Goal: Browse casually

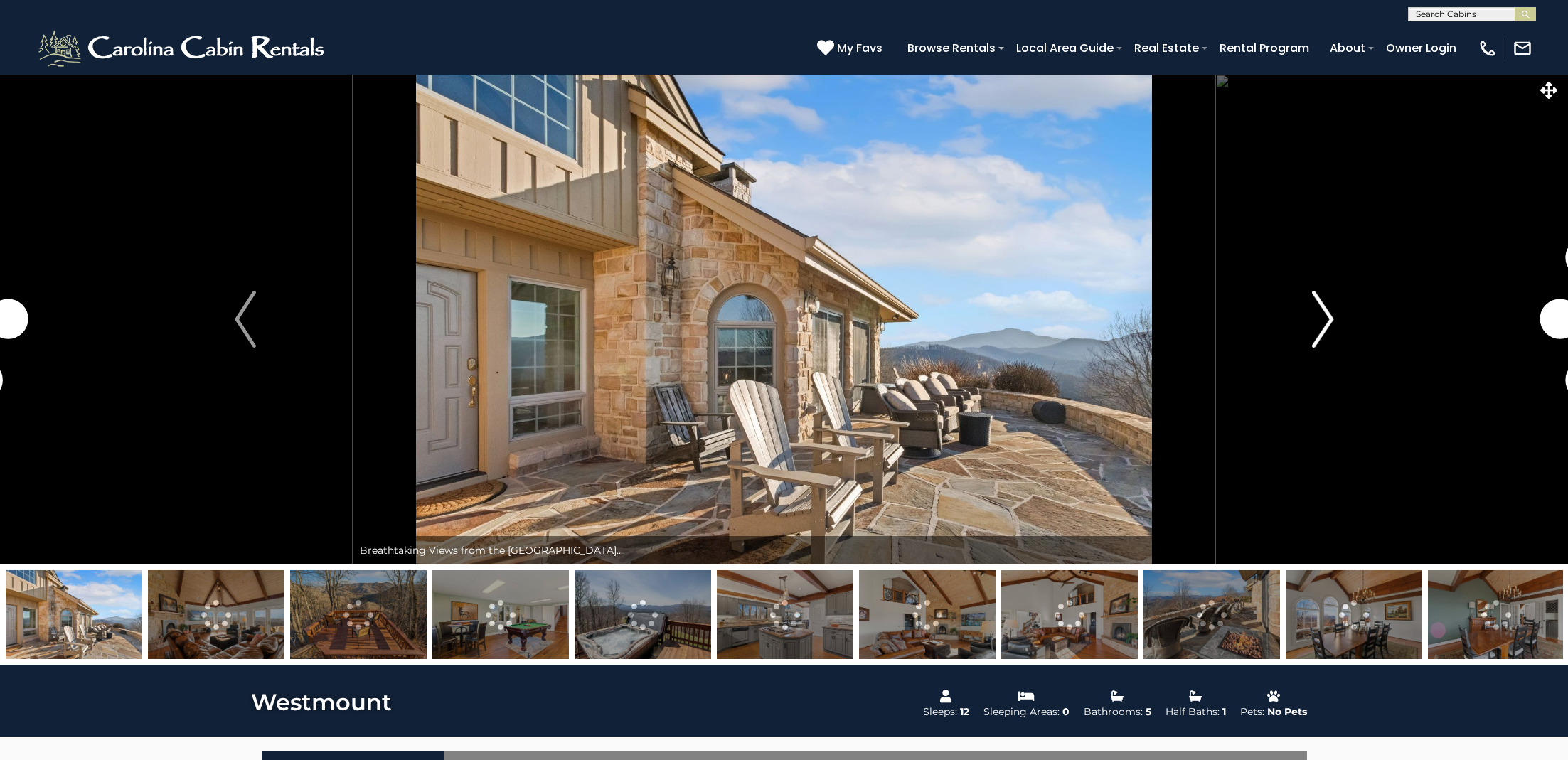
click at [1324, 324] on img "Next" at bounding box center [1323, 320] width 21 height 57
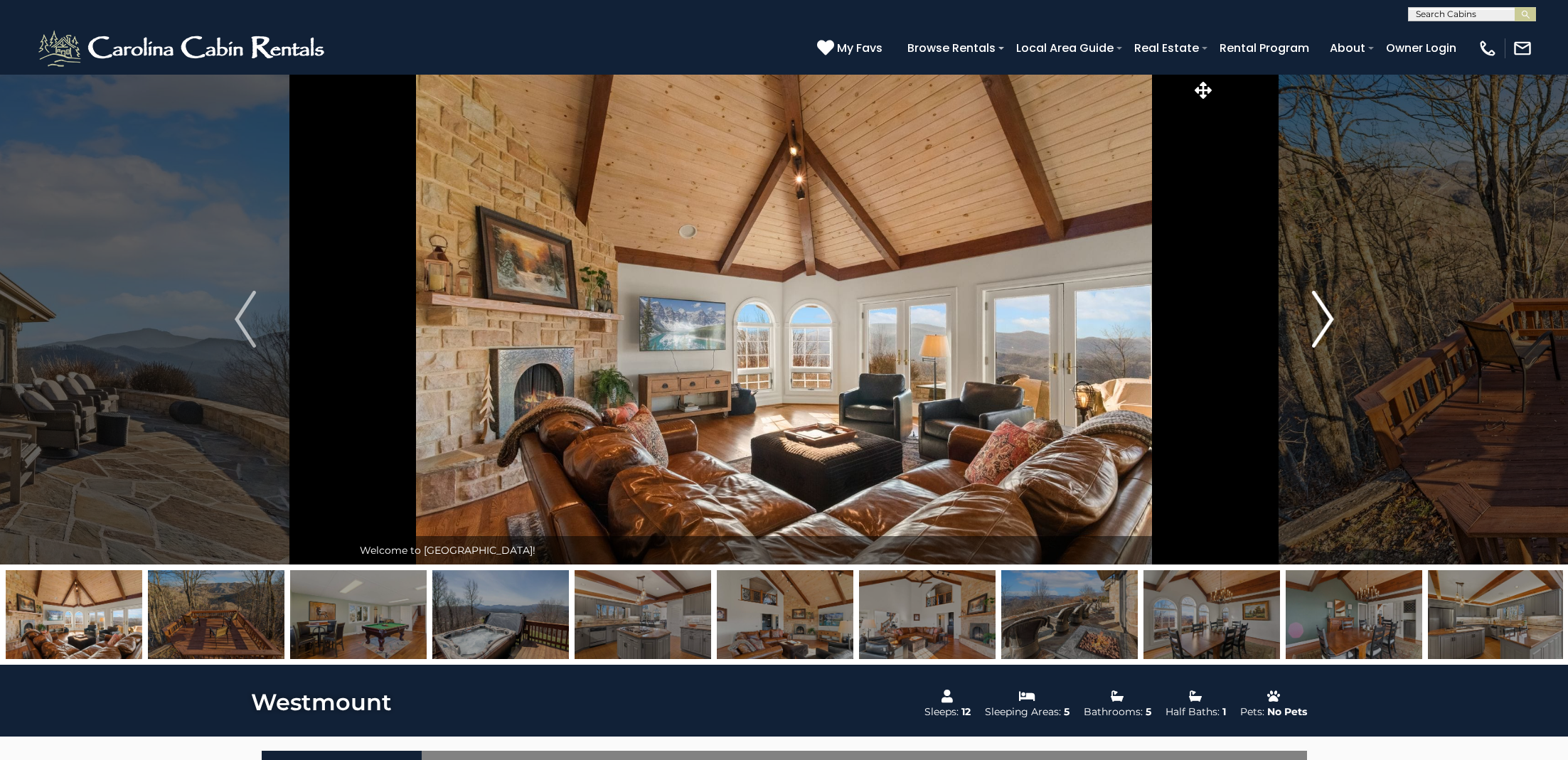
click at [1329, 316] on img "Next" at bounding box center [1323, 320] width 21 height 57
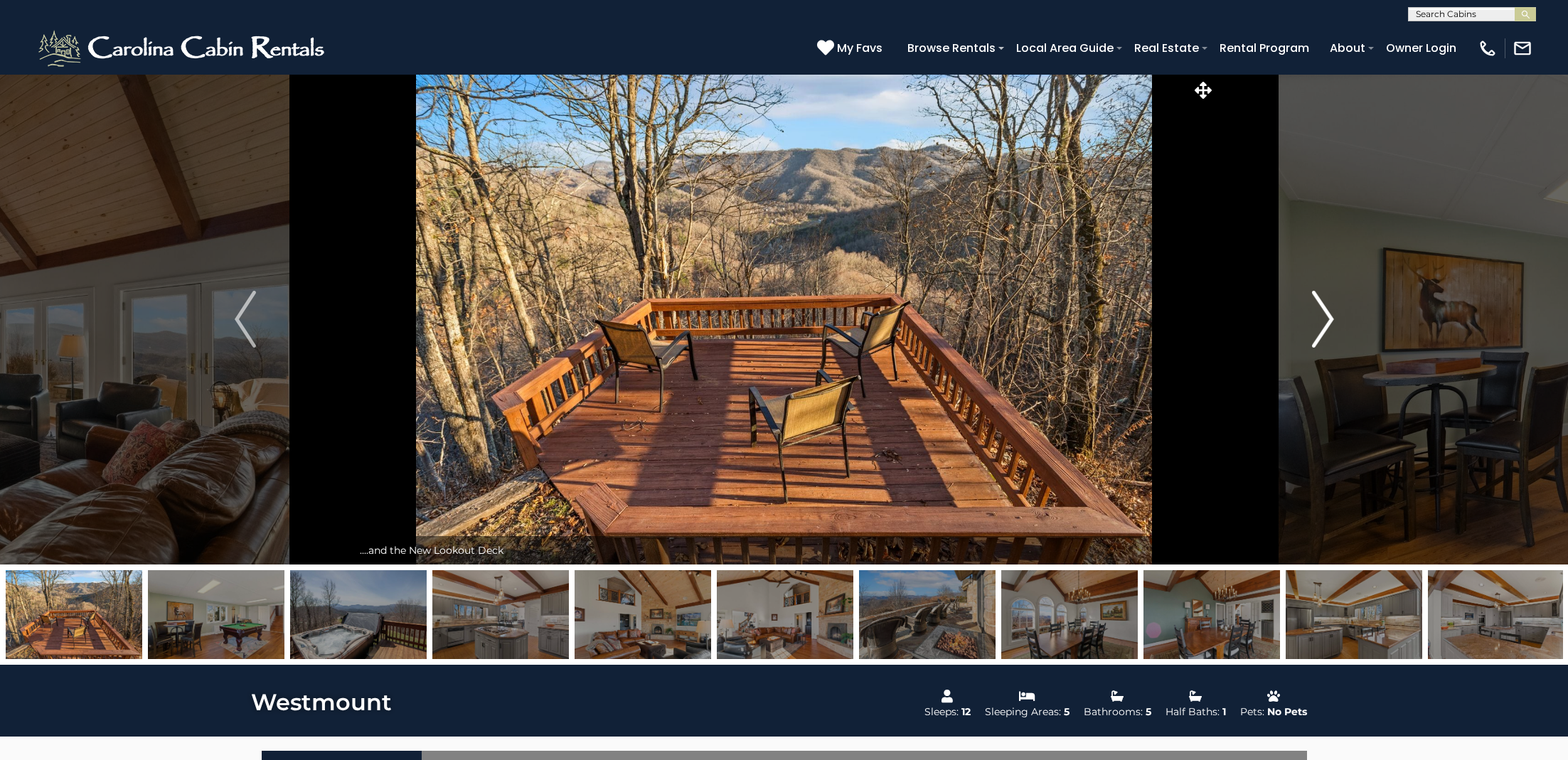
click at [1329, 316] on img "Next" at bounding box center [1323, 320] width 21 height 57
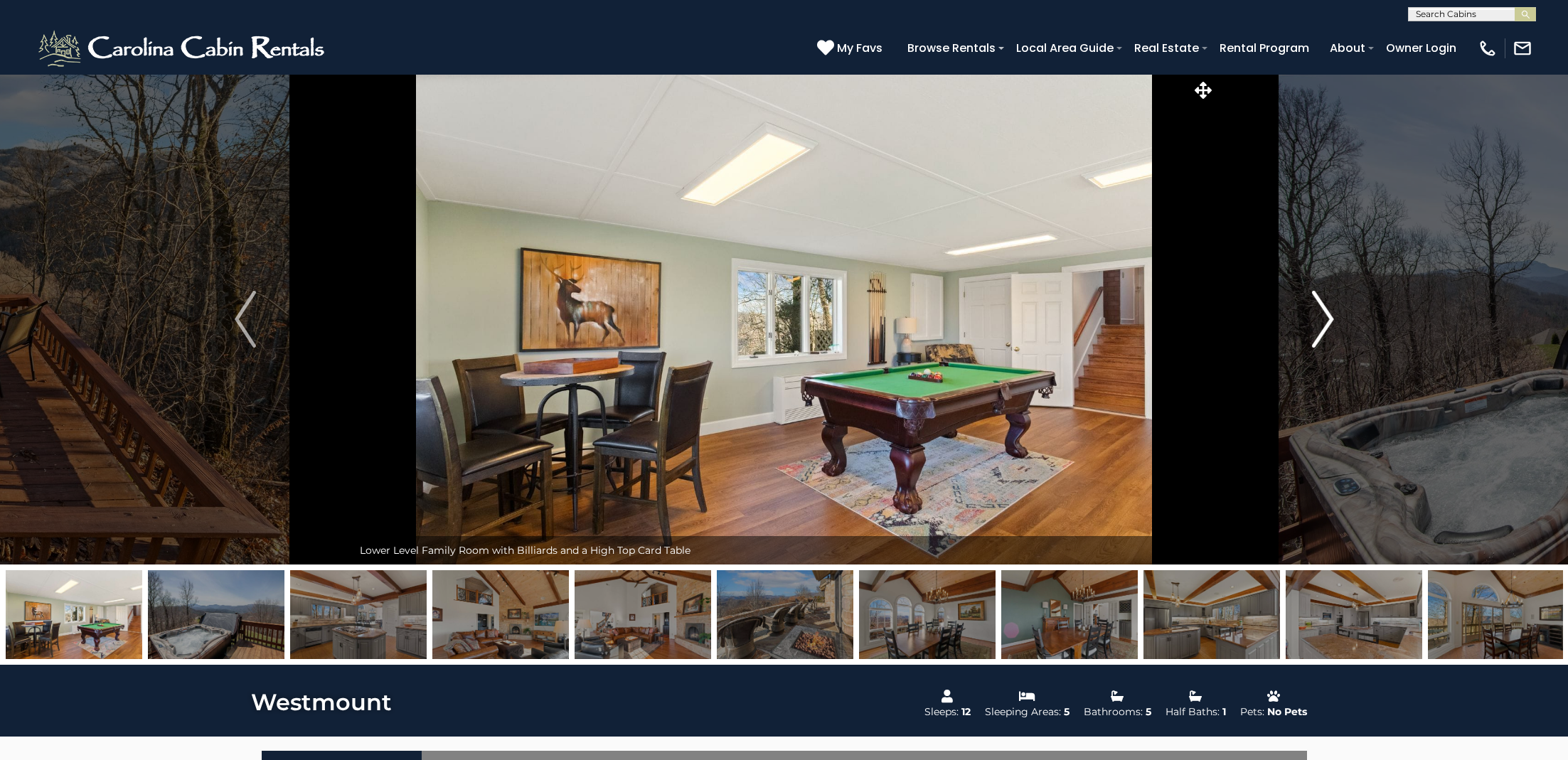
click at [1328, 321] on img "Next" at bounding box center [1323, 320] width 21 height 57
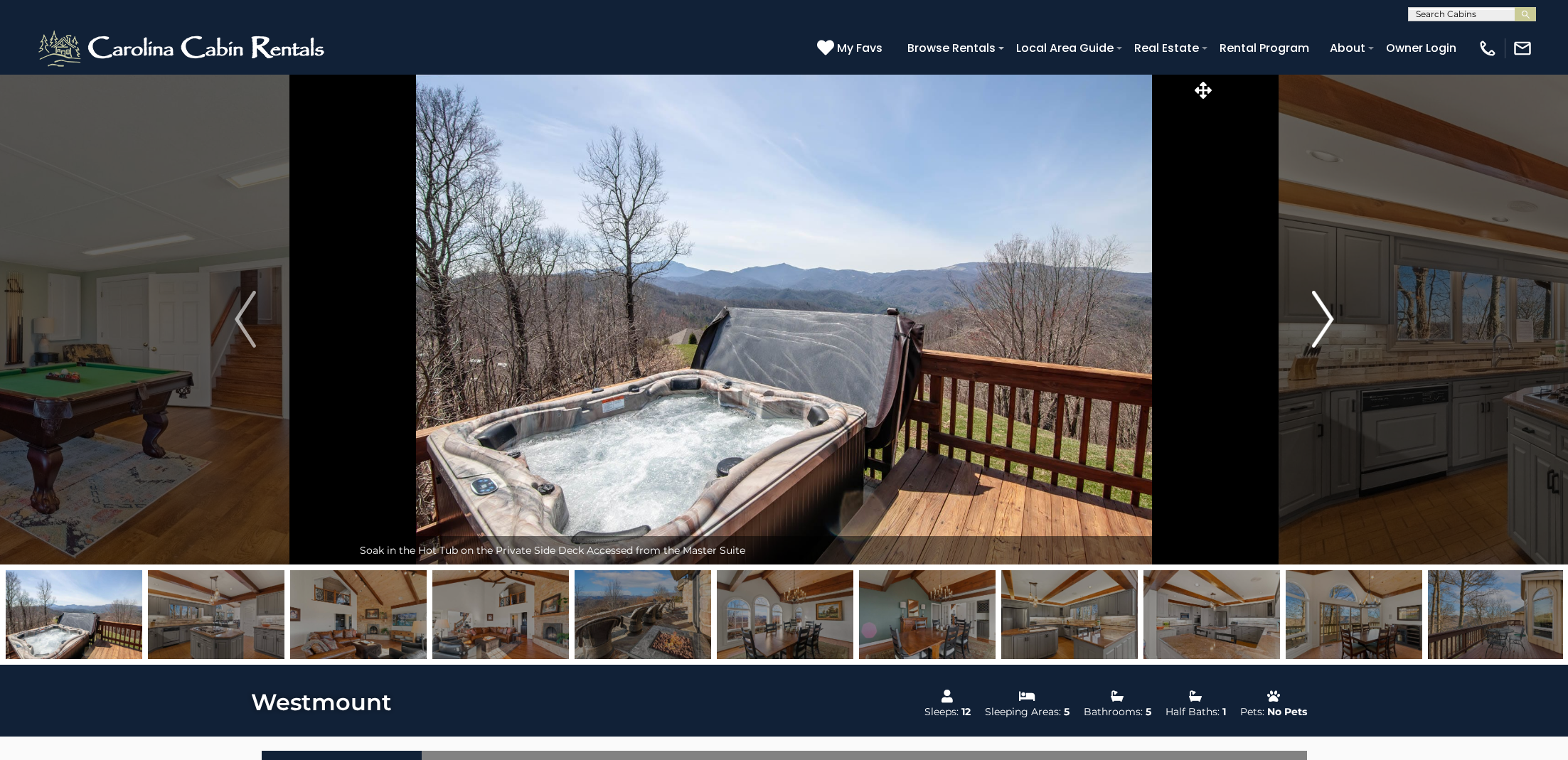
click at [1328, 321] on img "Next" at bounding box center [1323, 320] width 21 height 57
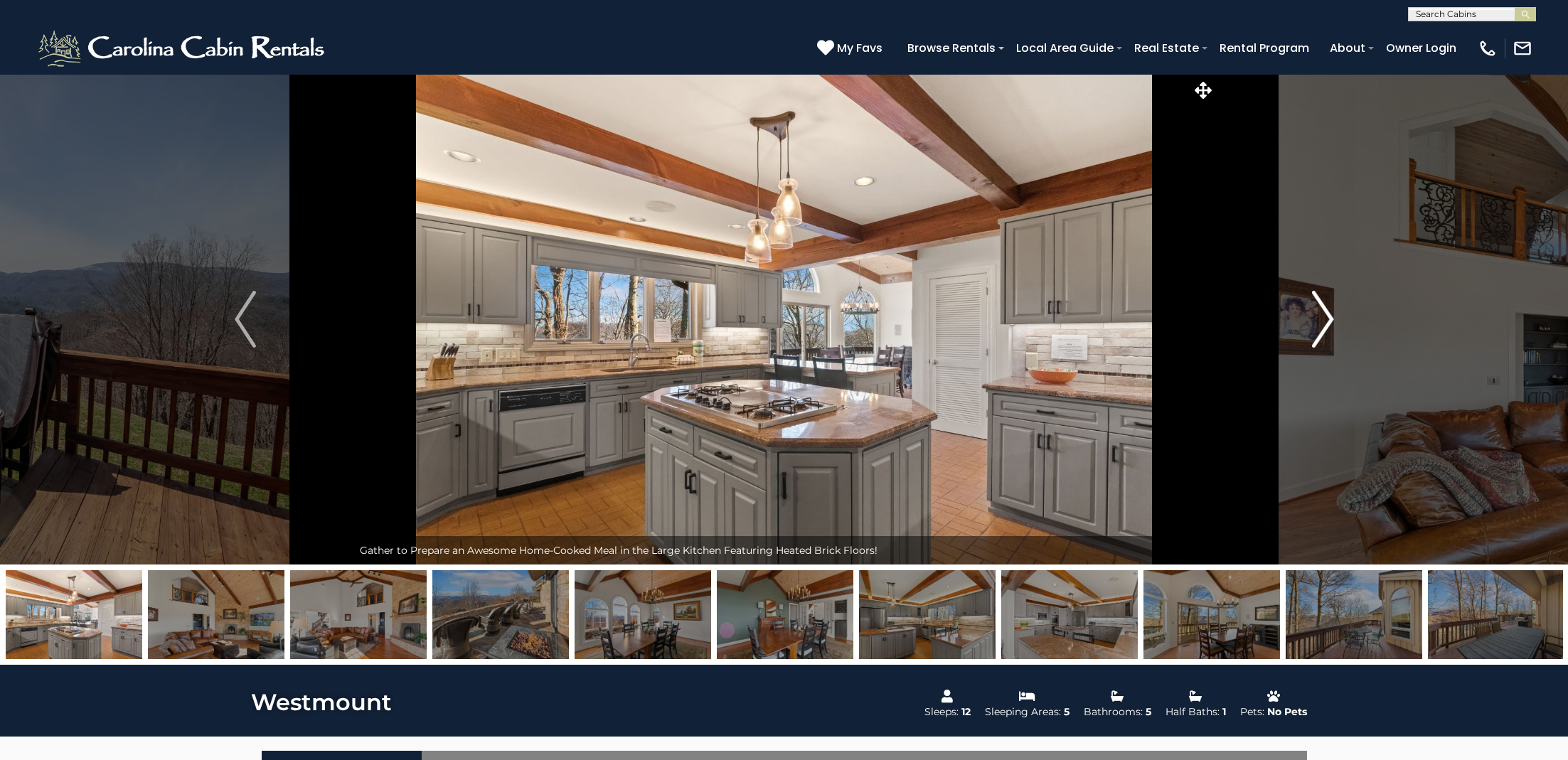
click at [1328, 321] on img "Next" at bounding box center [1323, 320] width 21 height 57
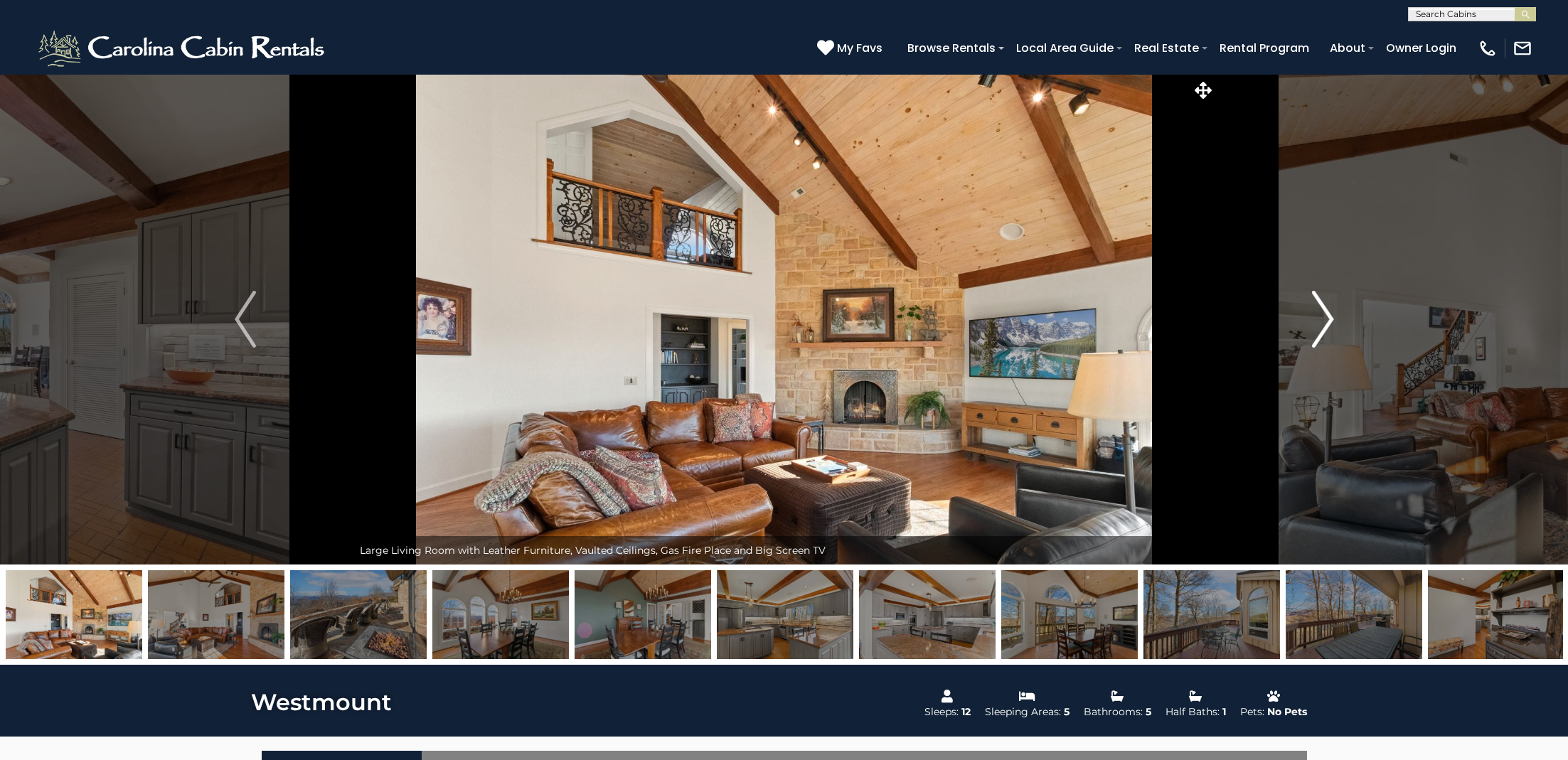
click at [1328, 321] on img "Next" at bounding box center [1323, 320] width 21 height 57
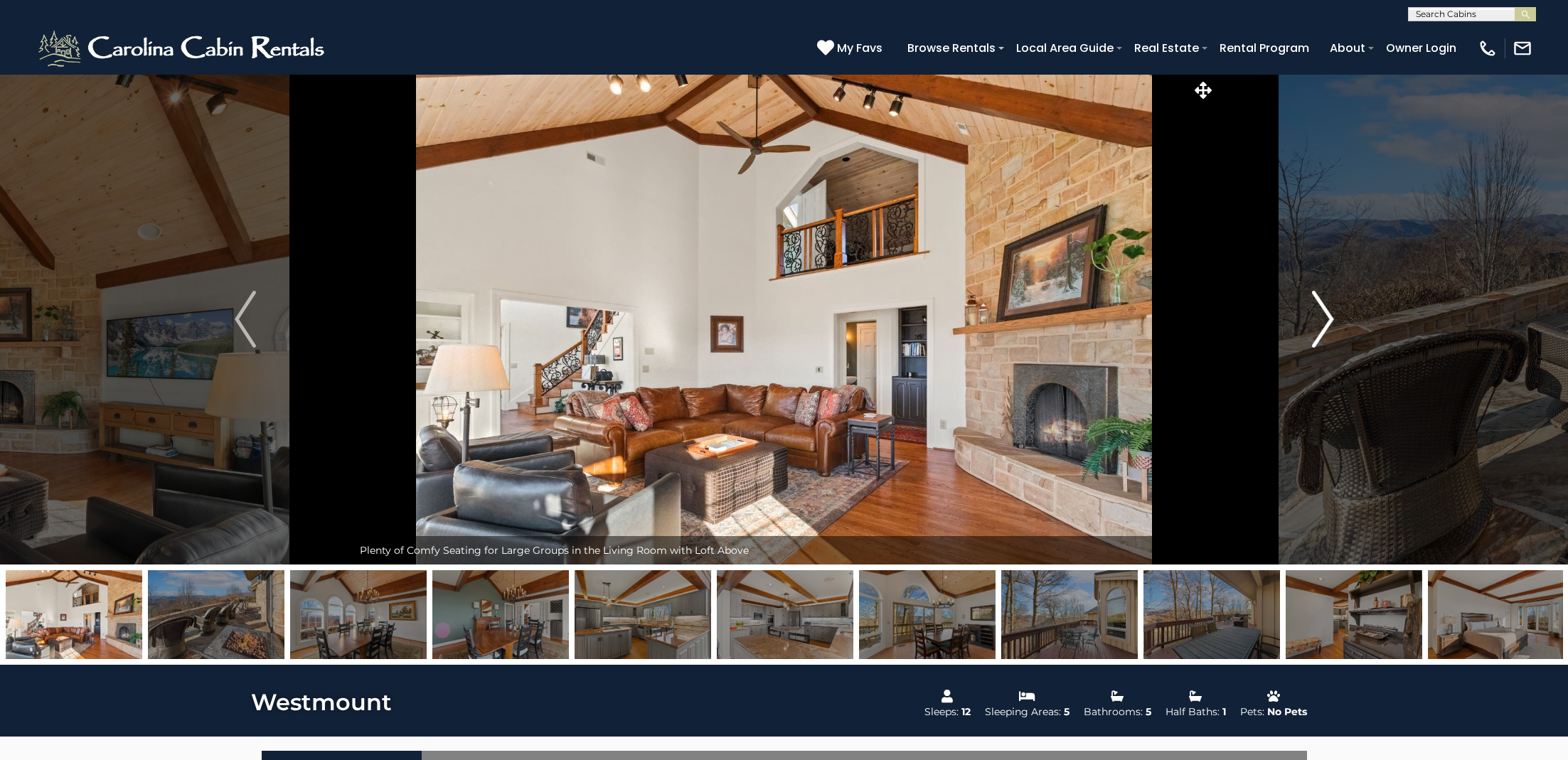
click at [1328, 321] on img "Next" at bounding box center [1323, 320] width 21 height 57
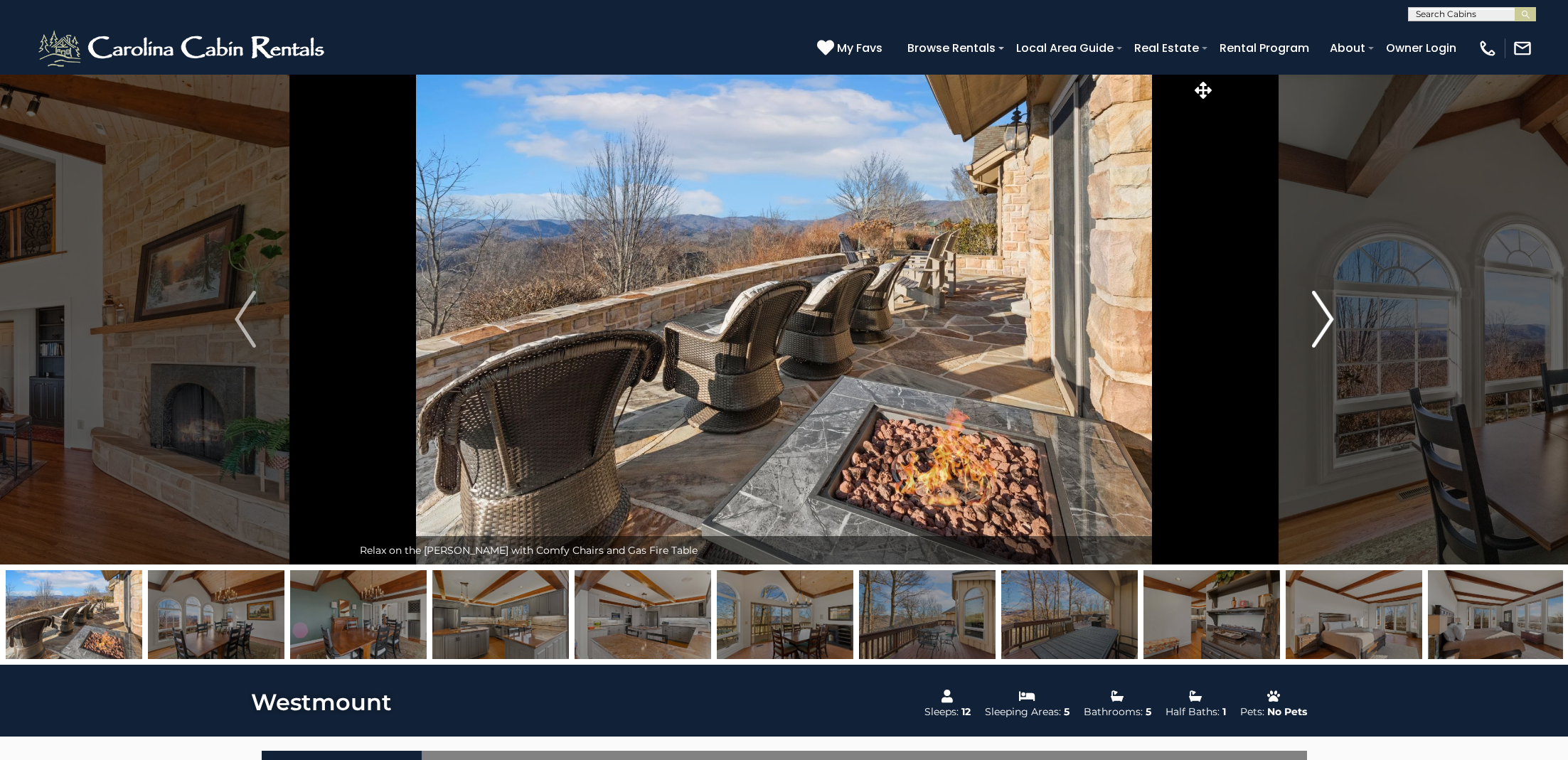
click at [1328, 321] on img "Next" at bounding box center [1323, 320] width 21 height 57
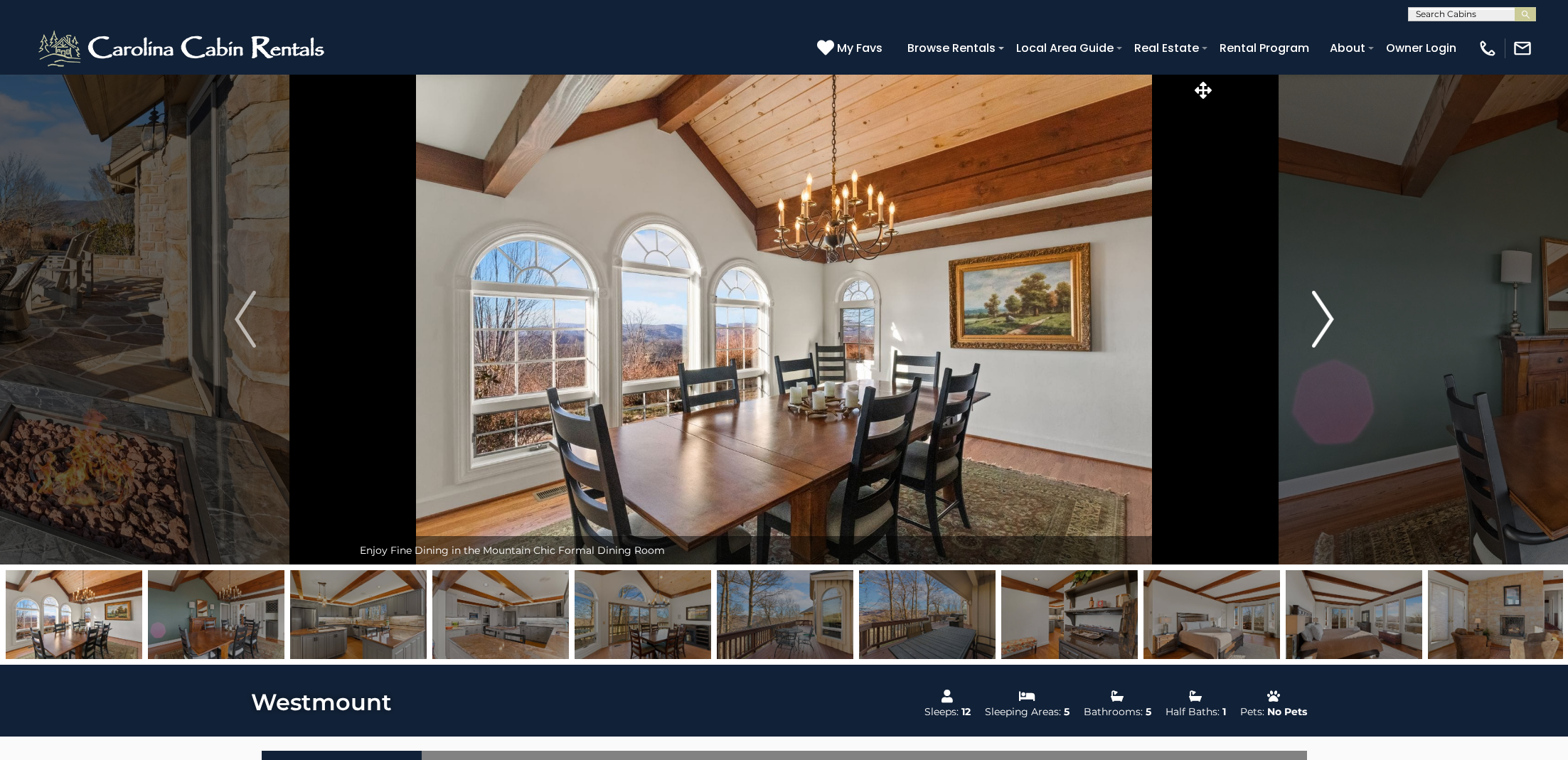
click at [1328, 321] on img "Next" at bounding box center [1323, 320] width 21 height 57
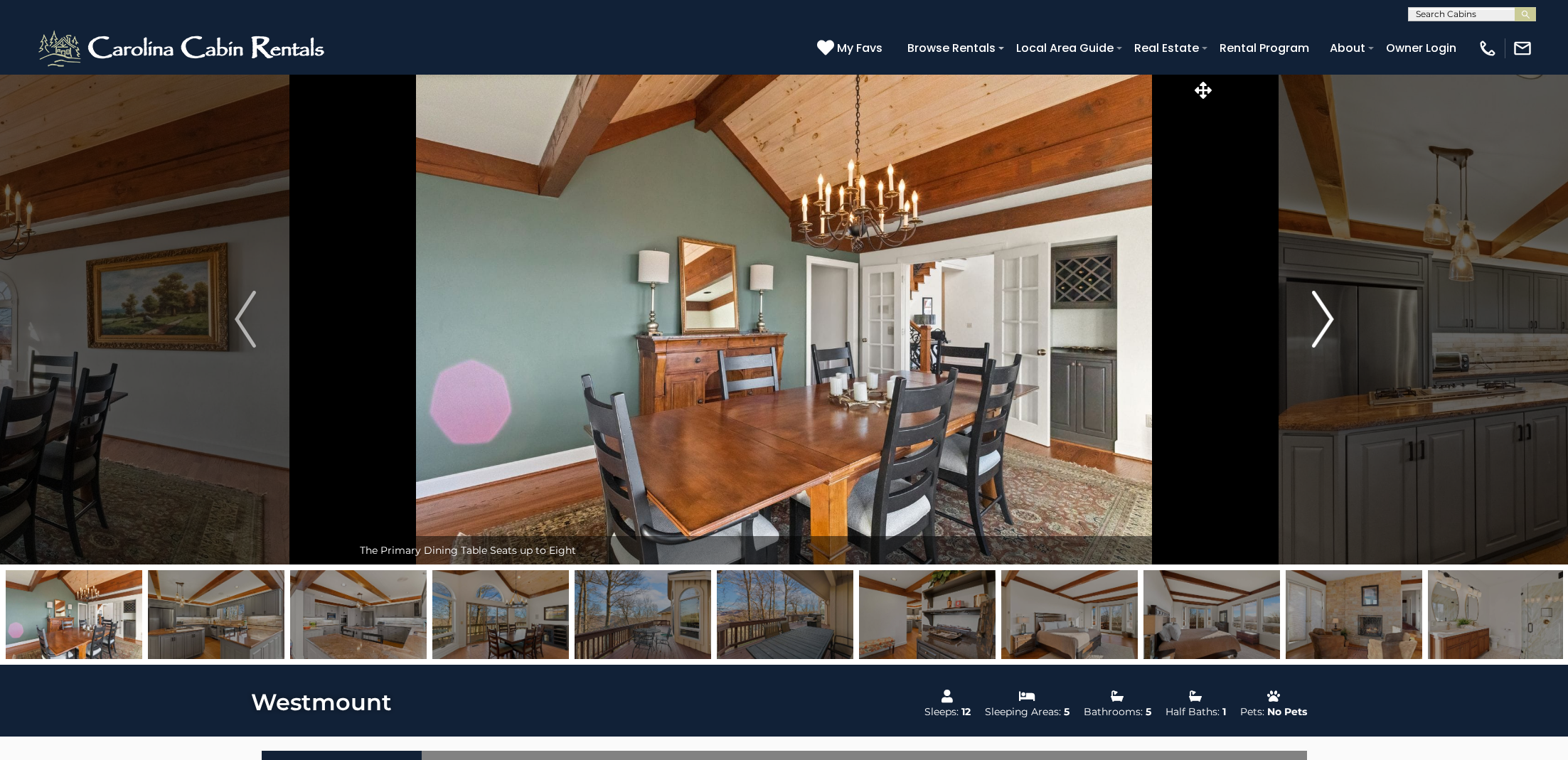
click at [1328, 321] on img "Next" at bounding box center [1323, 320] width 21 height 57
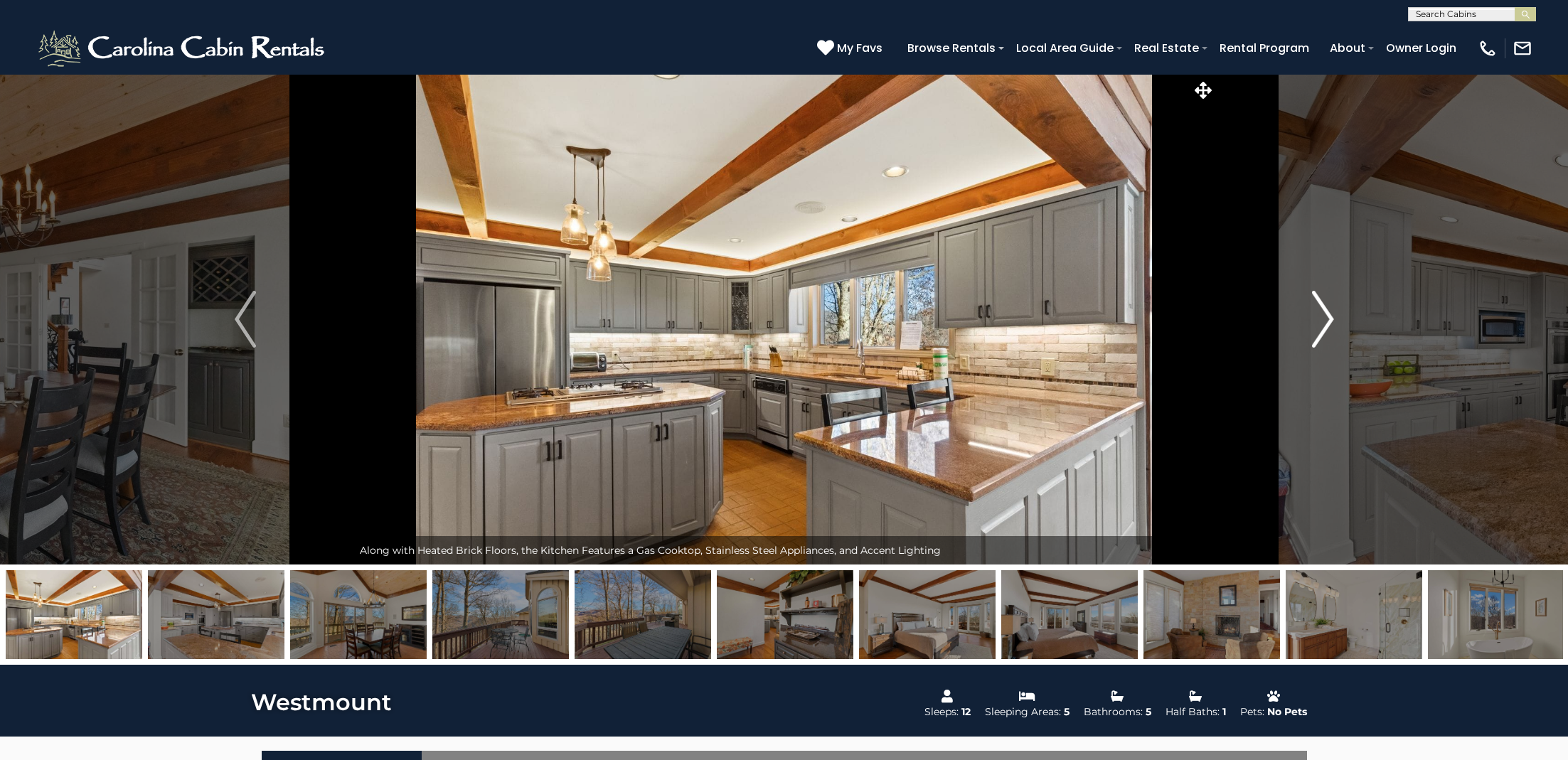
click at [1328, 321] on img "Next" at bounding box center [1323, 320] width 21 height 57
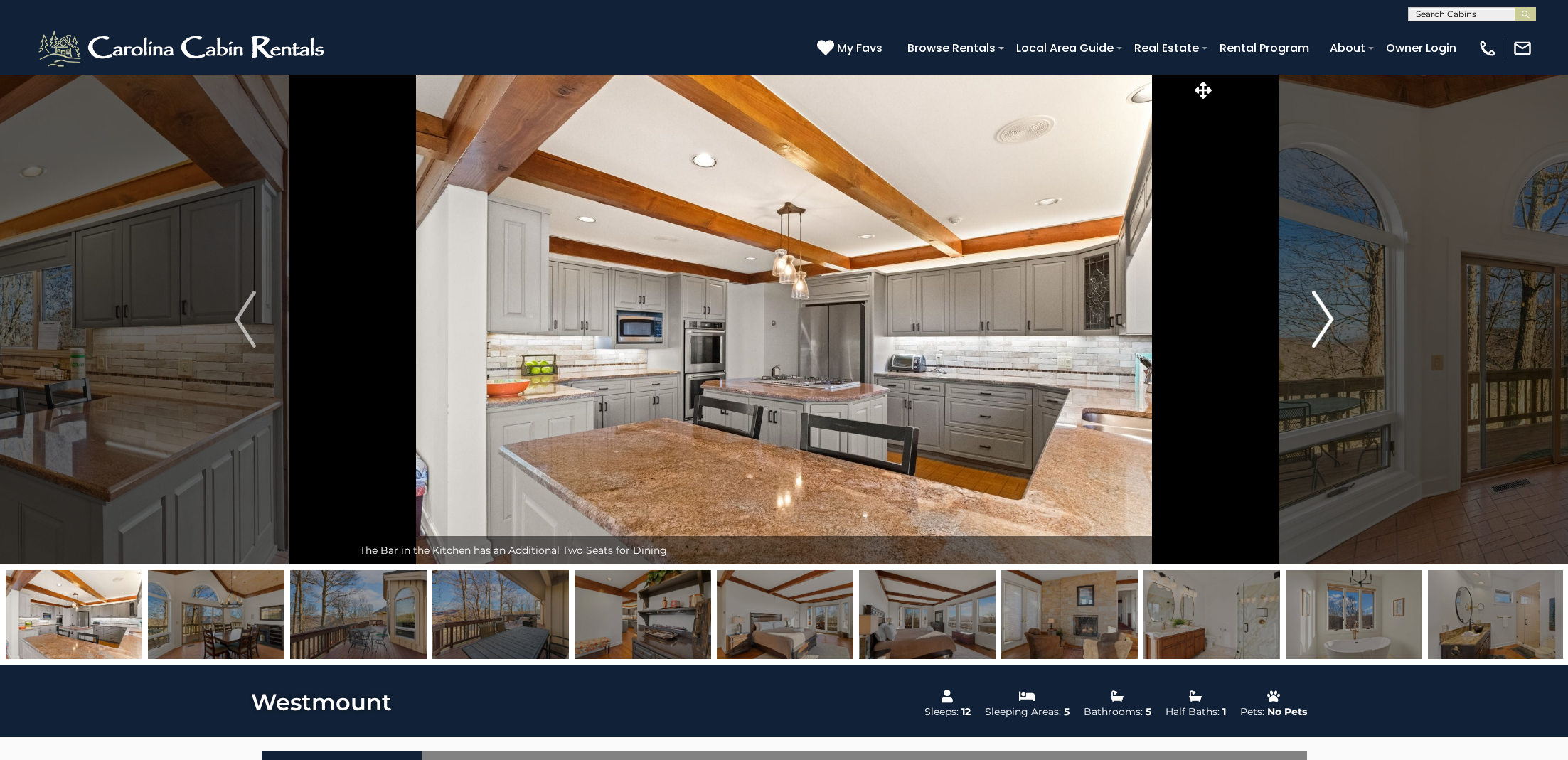
click at [1328, 321] on img "Next" at bounding box center [1323, 320] width 21 height 57
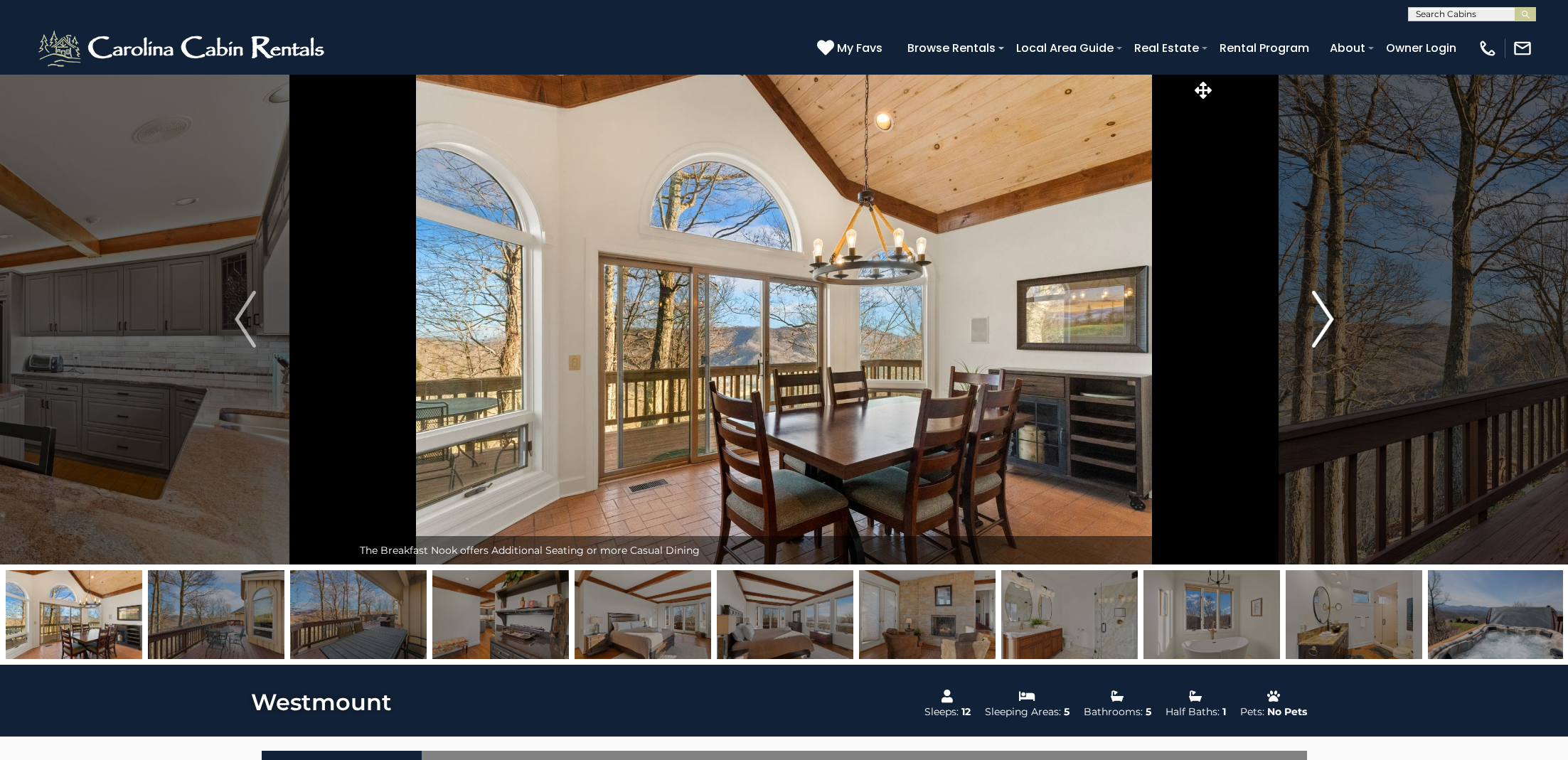
click at [1328, 321] on img "Next" at bounding box center [1323, 320] width 21 height 57
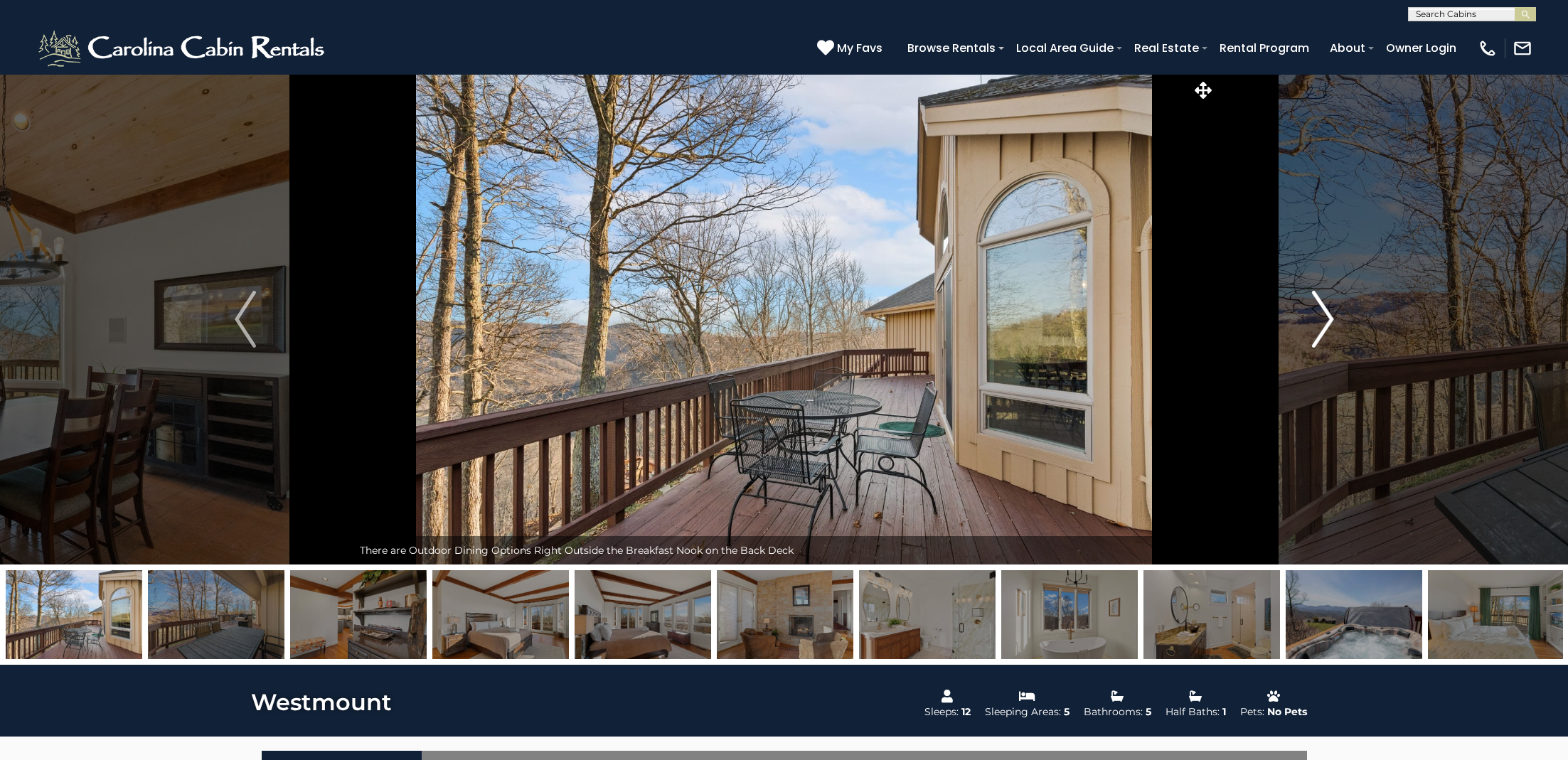
click at [1328, 321] on img "Next" at bounding box center [1323, 320] width 21 height 57
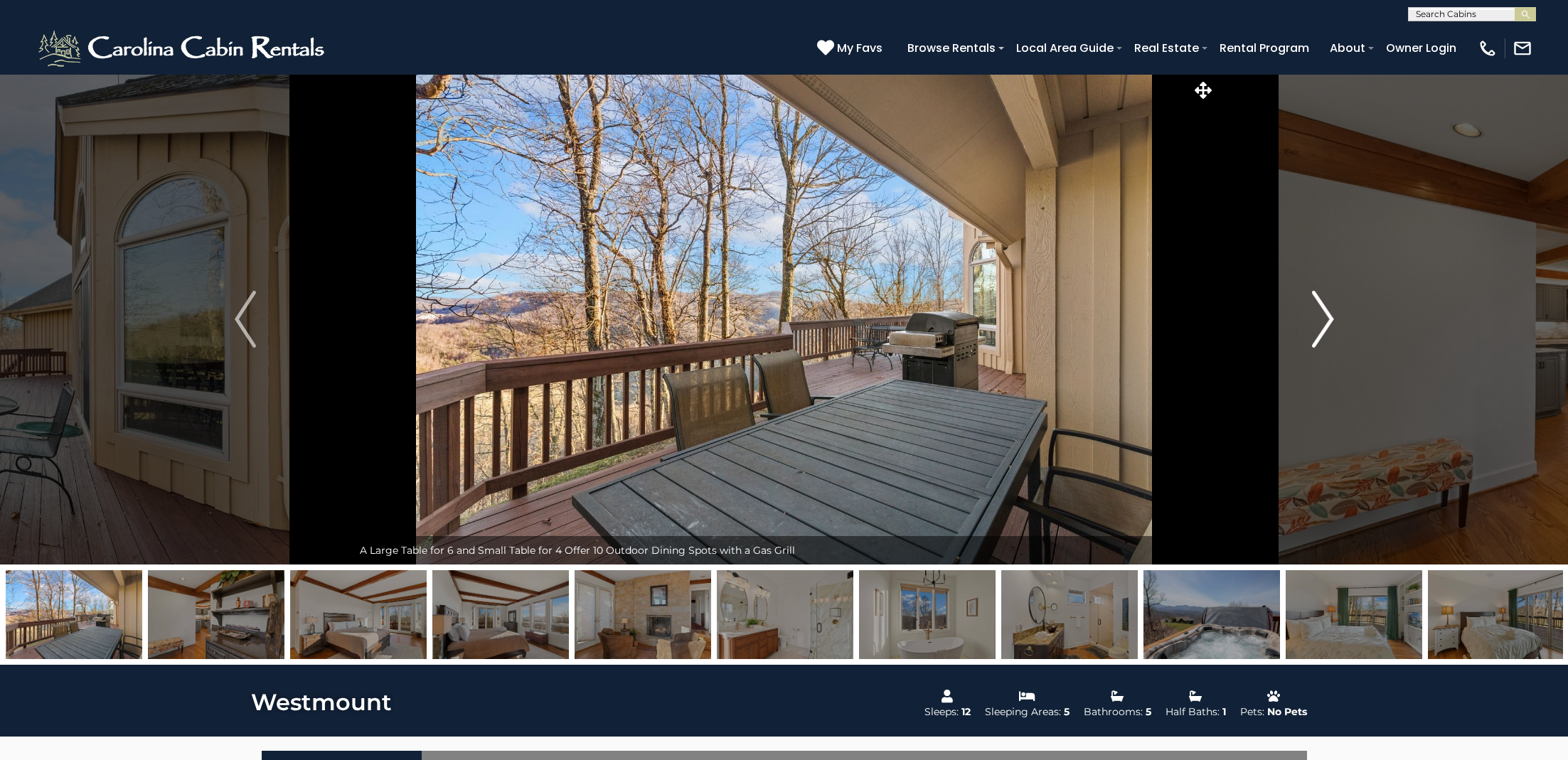
click at [1328, 321] on img "Next" at bounding box center [1323, 320] width 21 height 57
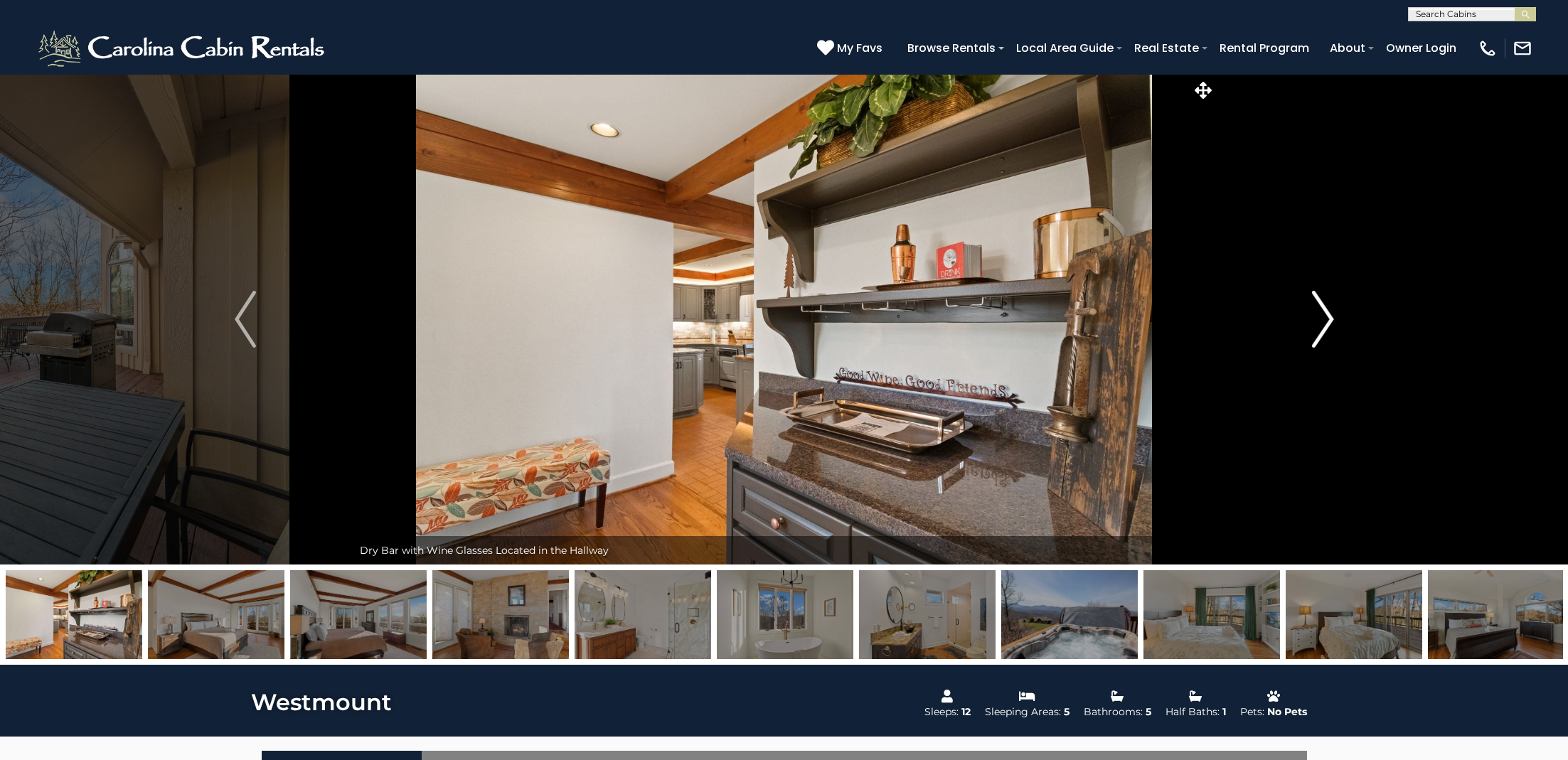
click at [1328, 321] on img "Next" at bounding box center [1323, 320] width 21 height 57
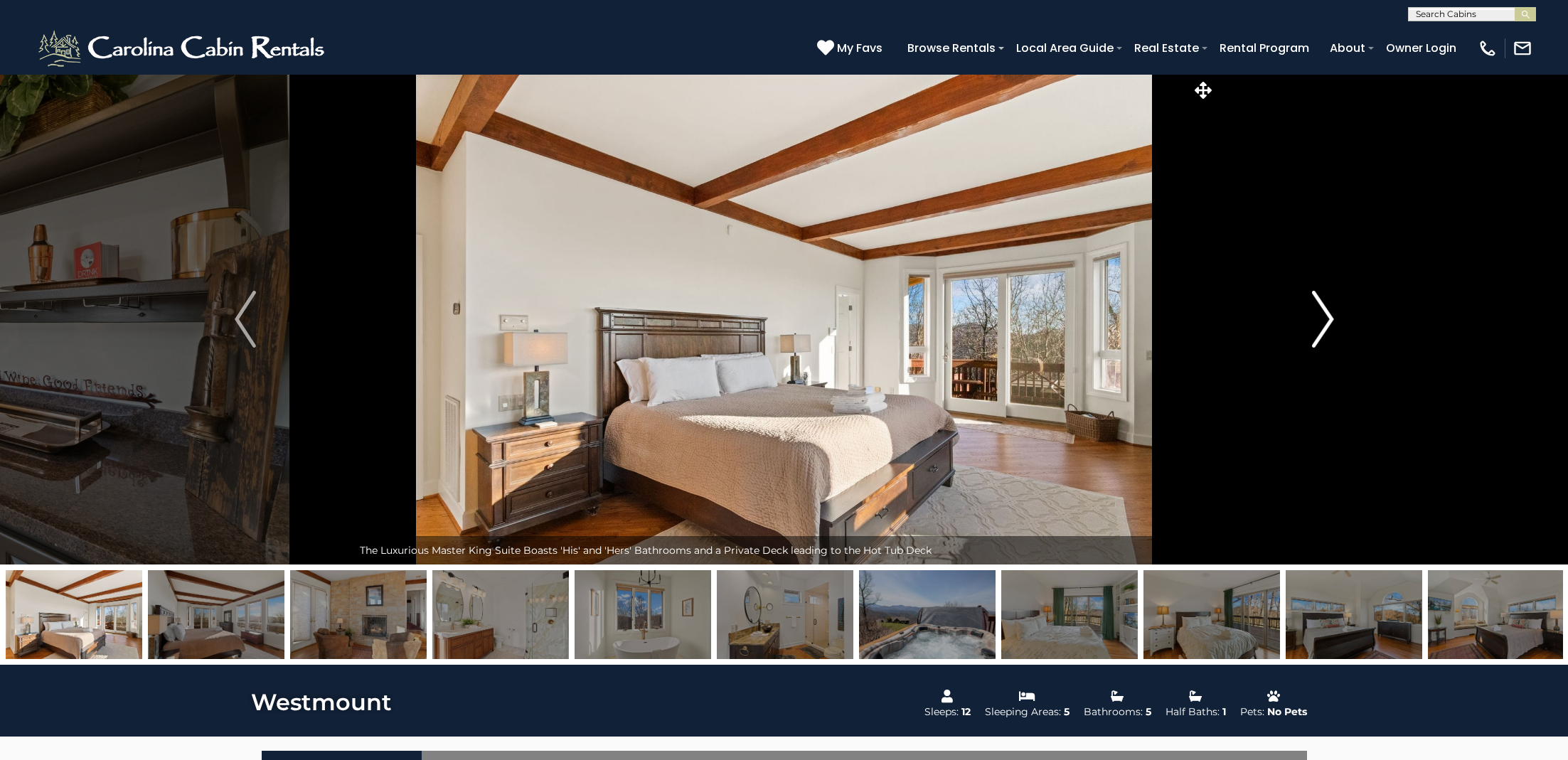
click at [1328, 321] on img "Next" at bounding box center [1323, 320] width 21 height 57
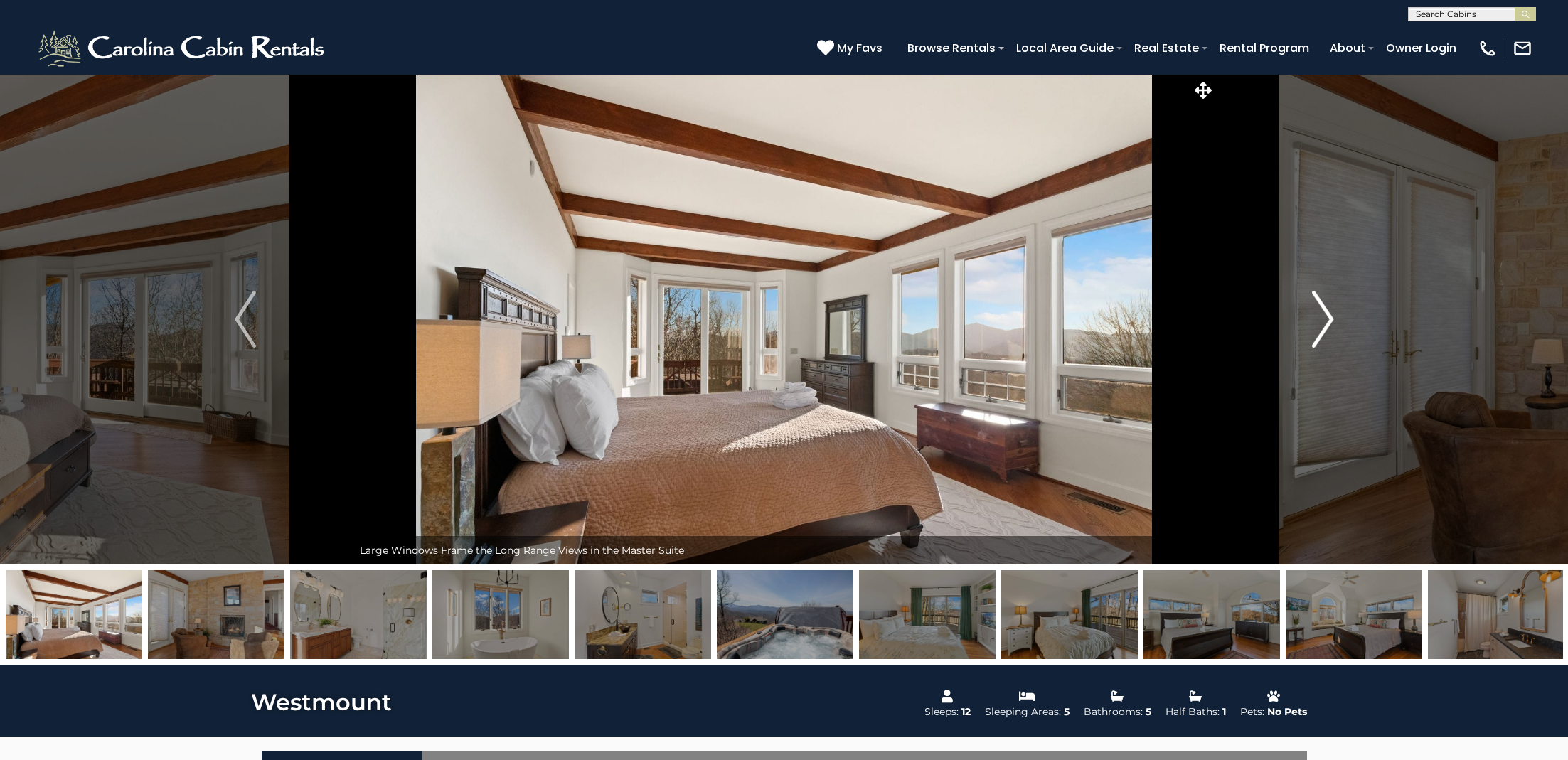
click at [1328, 321] on img "Next" at bounding box center [1323, 320] width 21 height 57
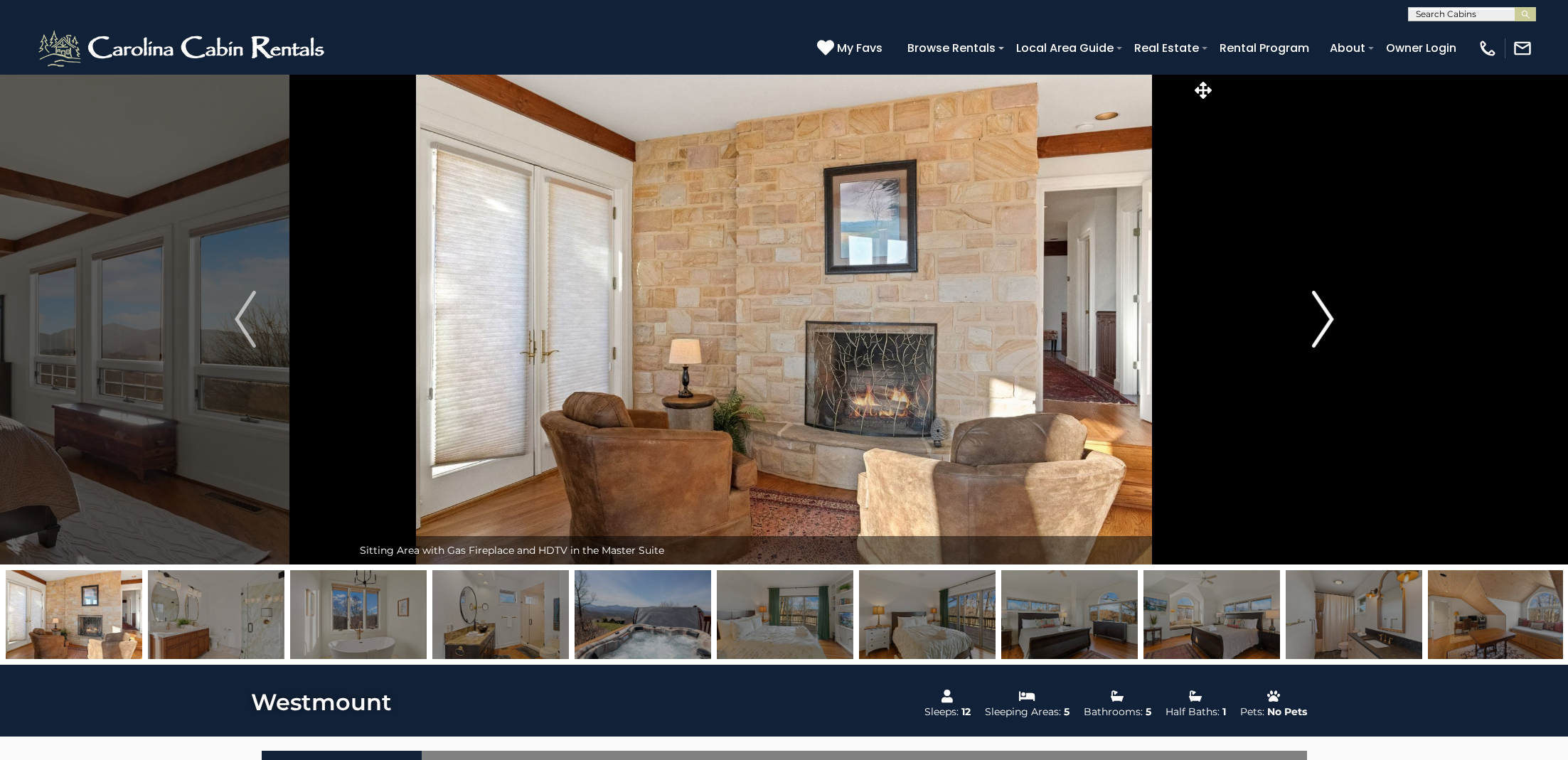
click at [1328, 321] on img "Next" at bounding box center [1323, 320] width 21 height 57
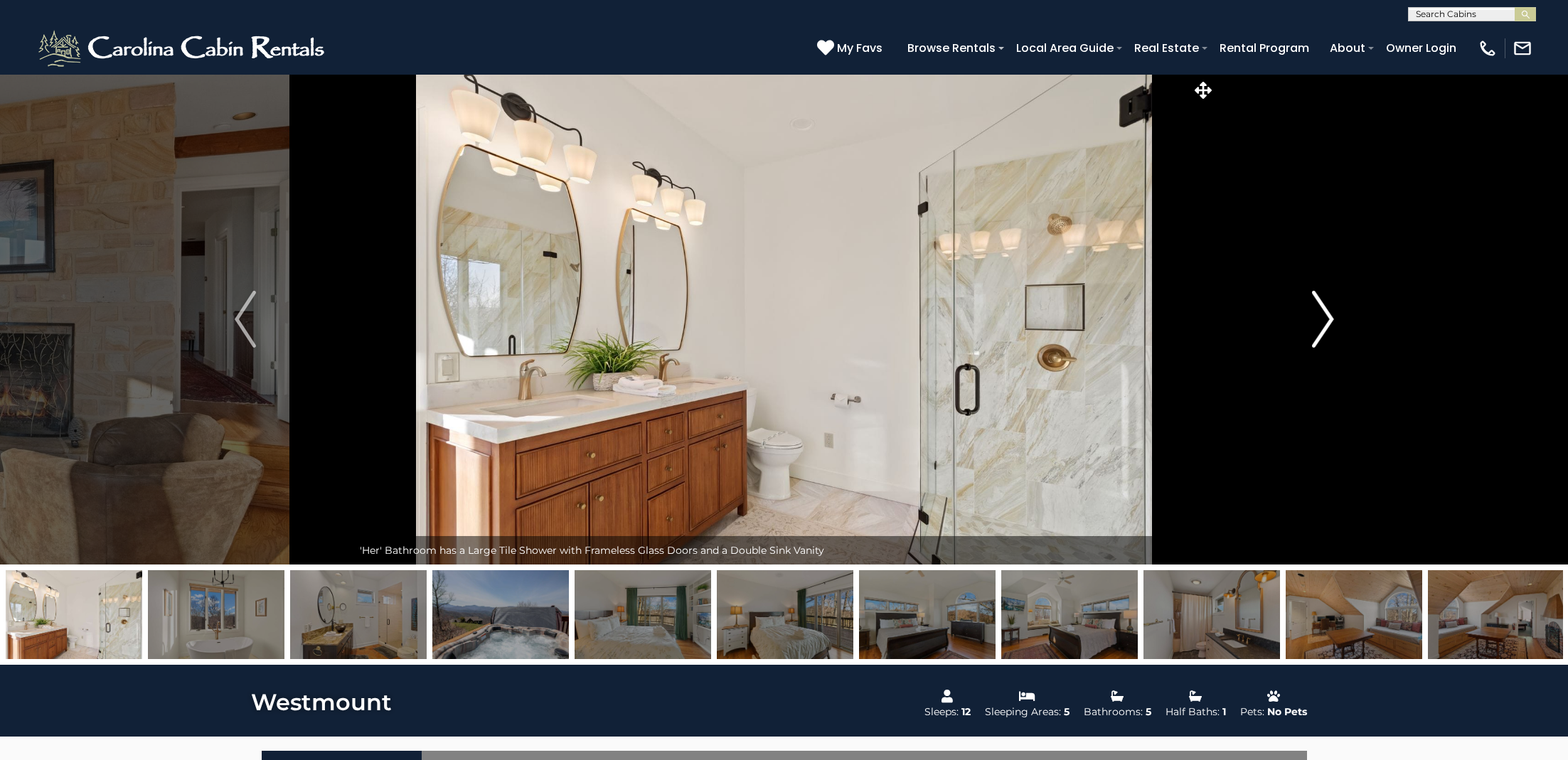
click at [1328, 321] on img "Next" at bounding box center [1323, 320] width 21 height 57
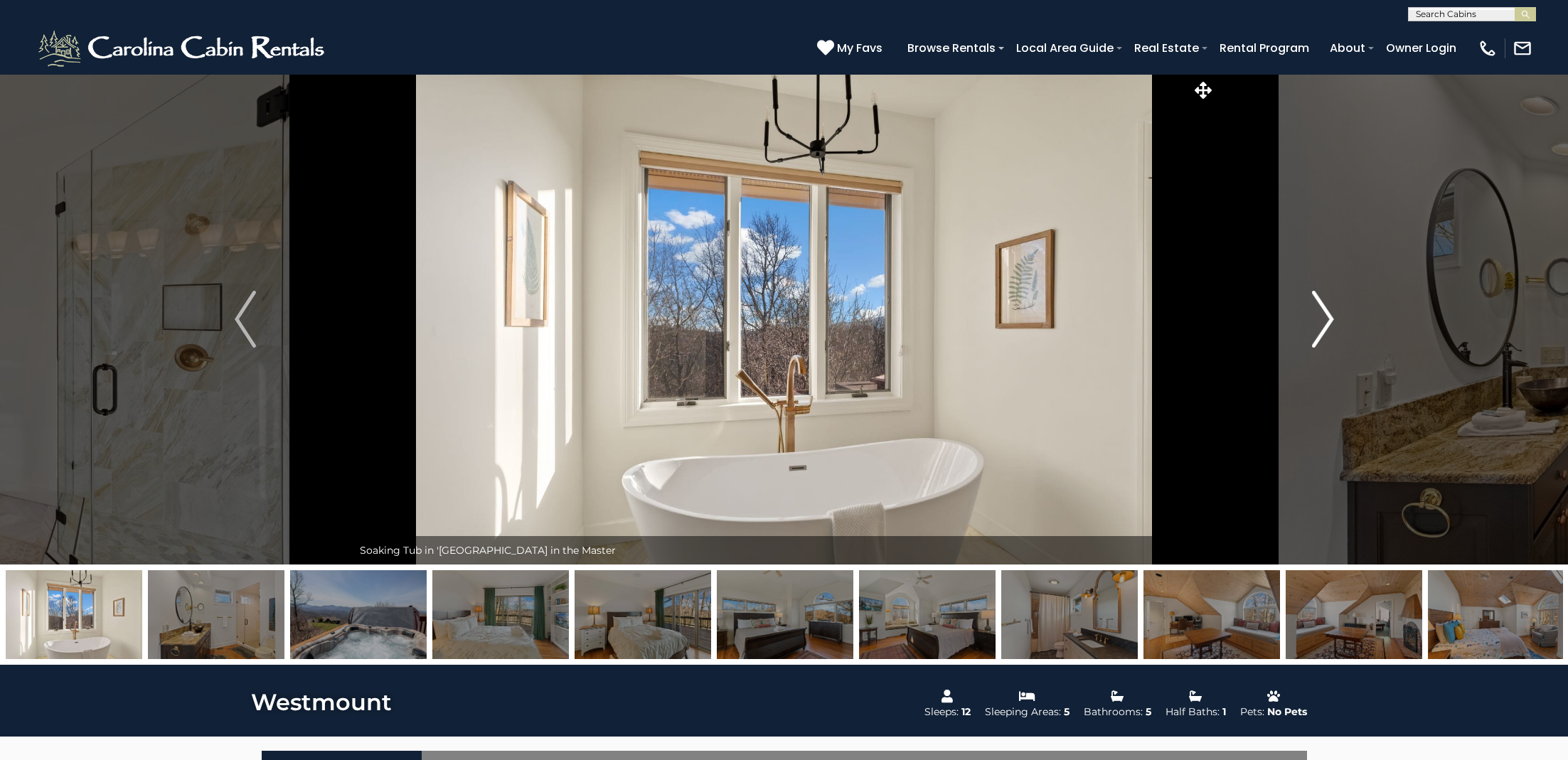
click at [1328, 321] on img "Next" at bounding box center [1323, 320] width 21 height 57
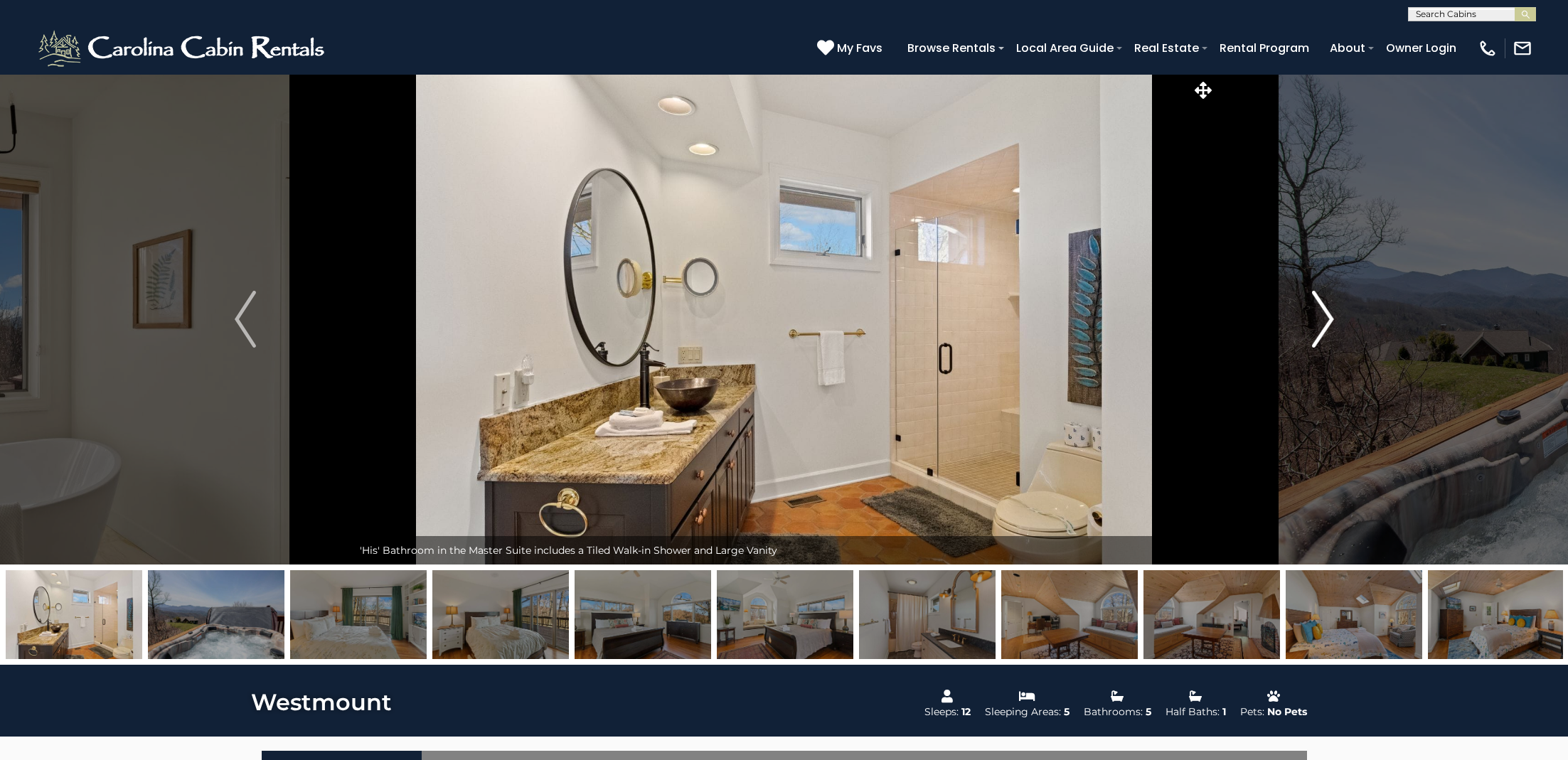
click at [1328, 321] on img "Next" at bounding box center [1323, 320] width 21 height 57
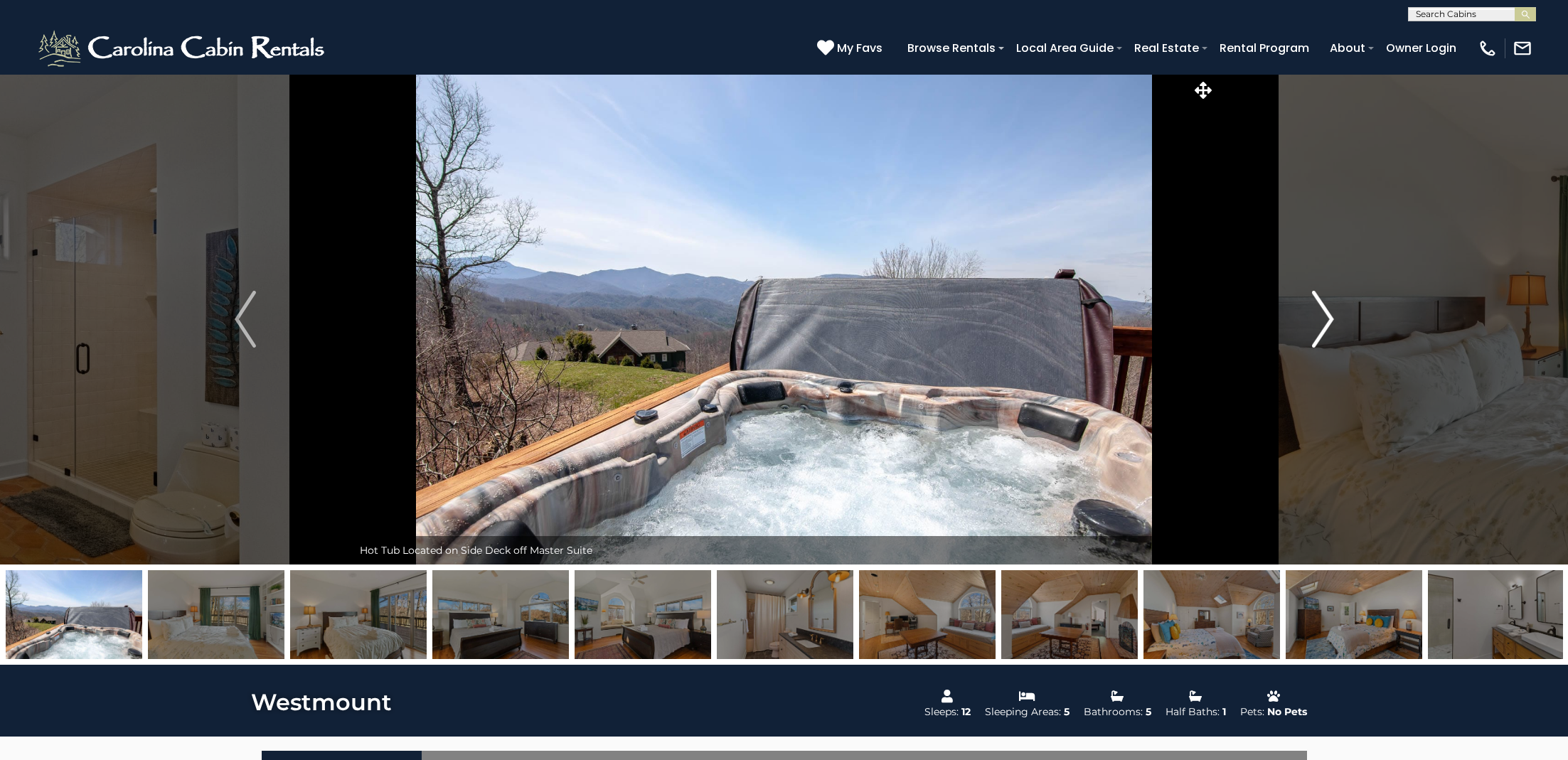
click at [1328, 321] on img "Next" at bounding box center [1323, 320] width 21 height 57
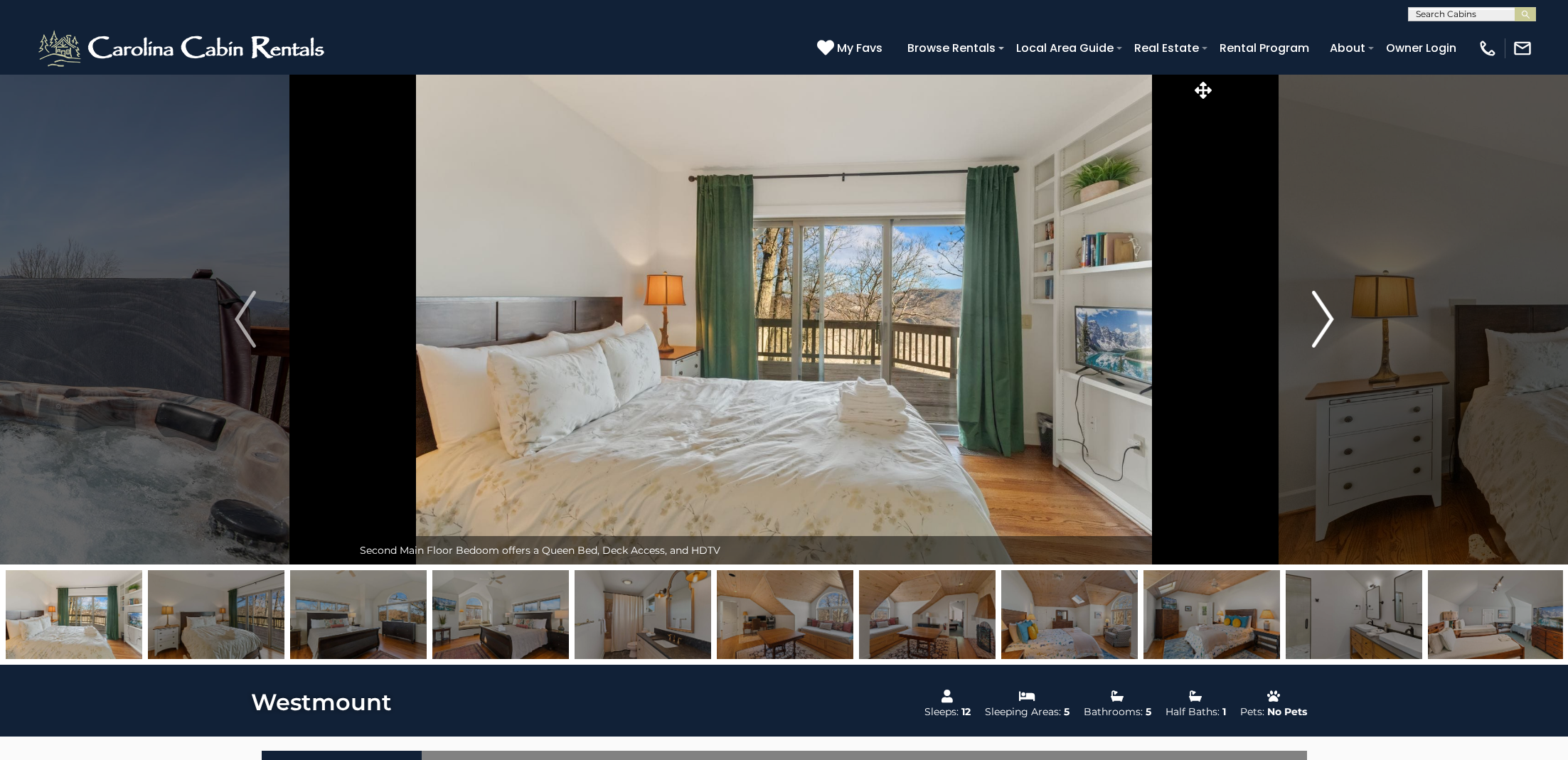
click at [1328, 321] on img "Next" at bounding box center [1323, 320] width 21 height 57
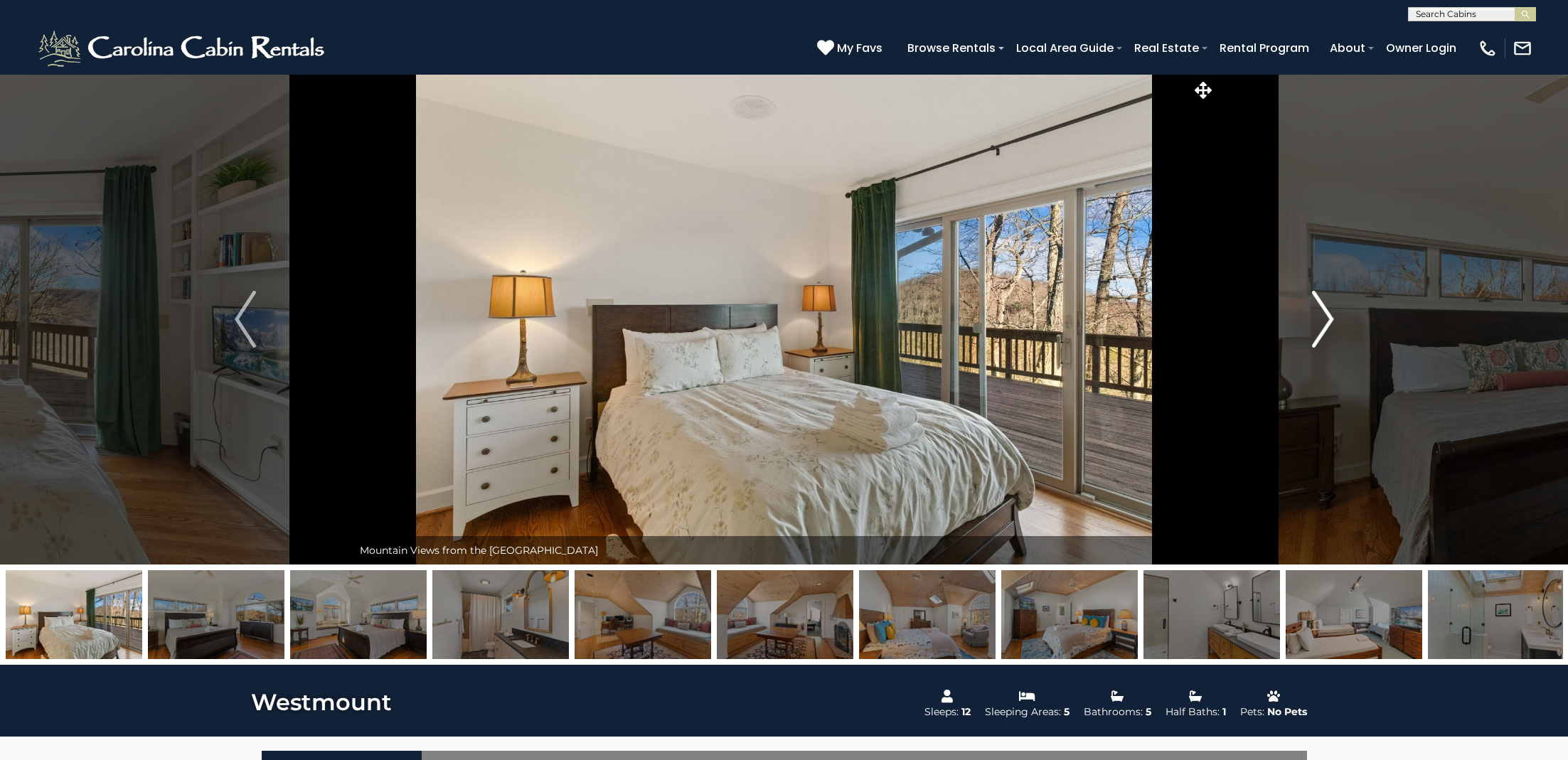
click at [1328, 321] on img "Next" at bounding box center [1323, 320] width 21 height 57
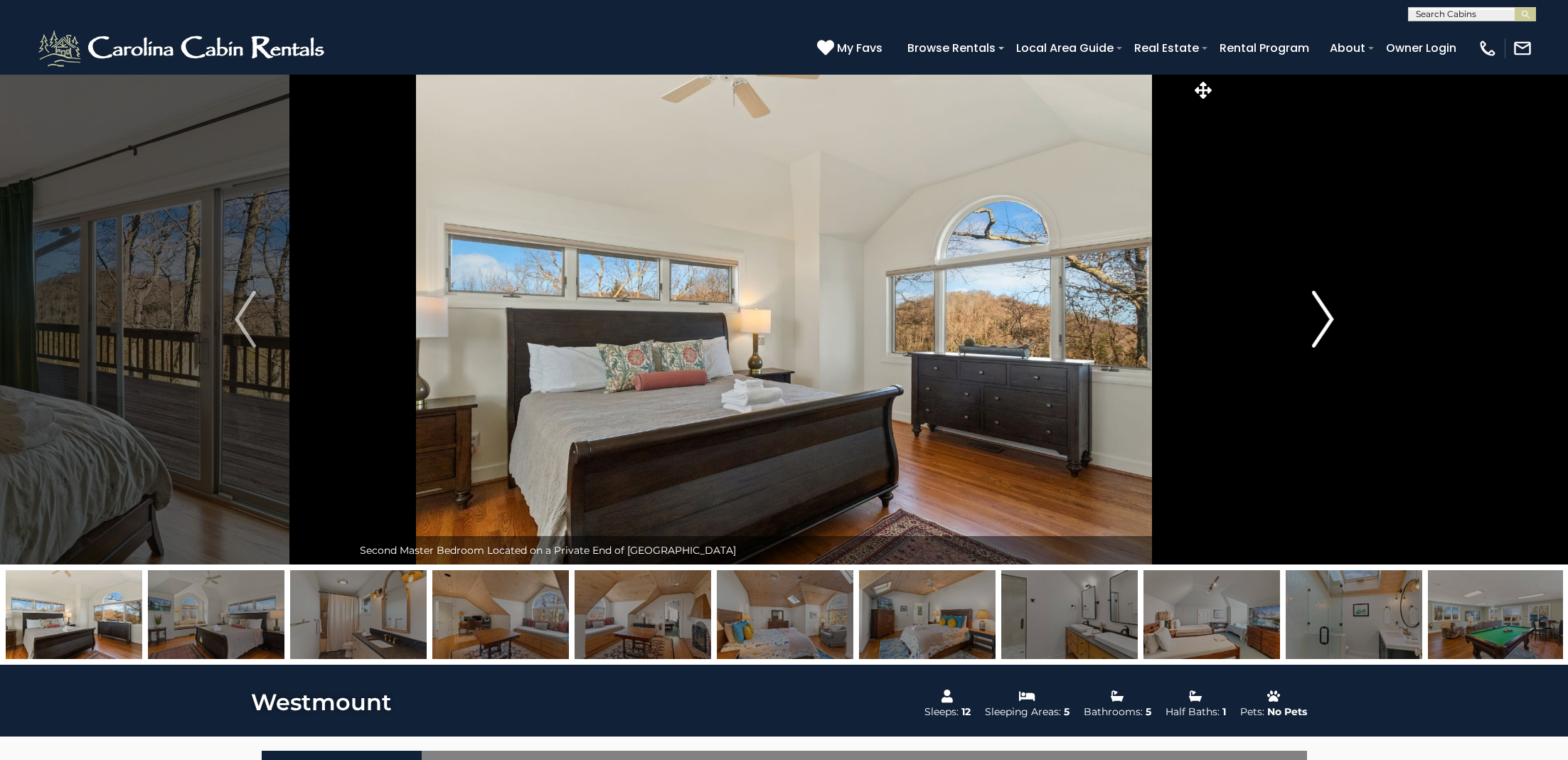
click at [1328, 321] on img "Next" at bounding box center [1323, 320] width 21 height 57
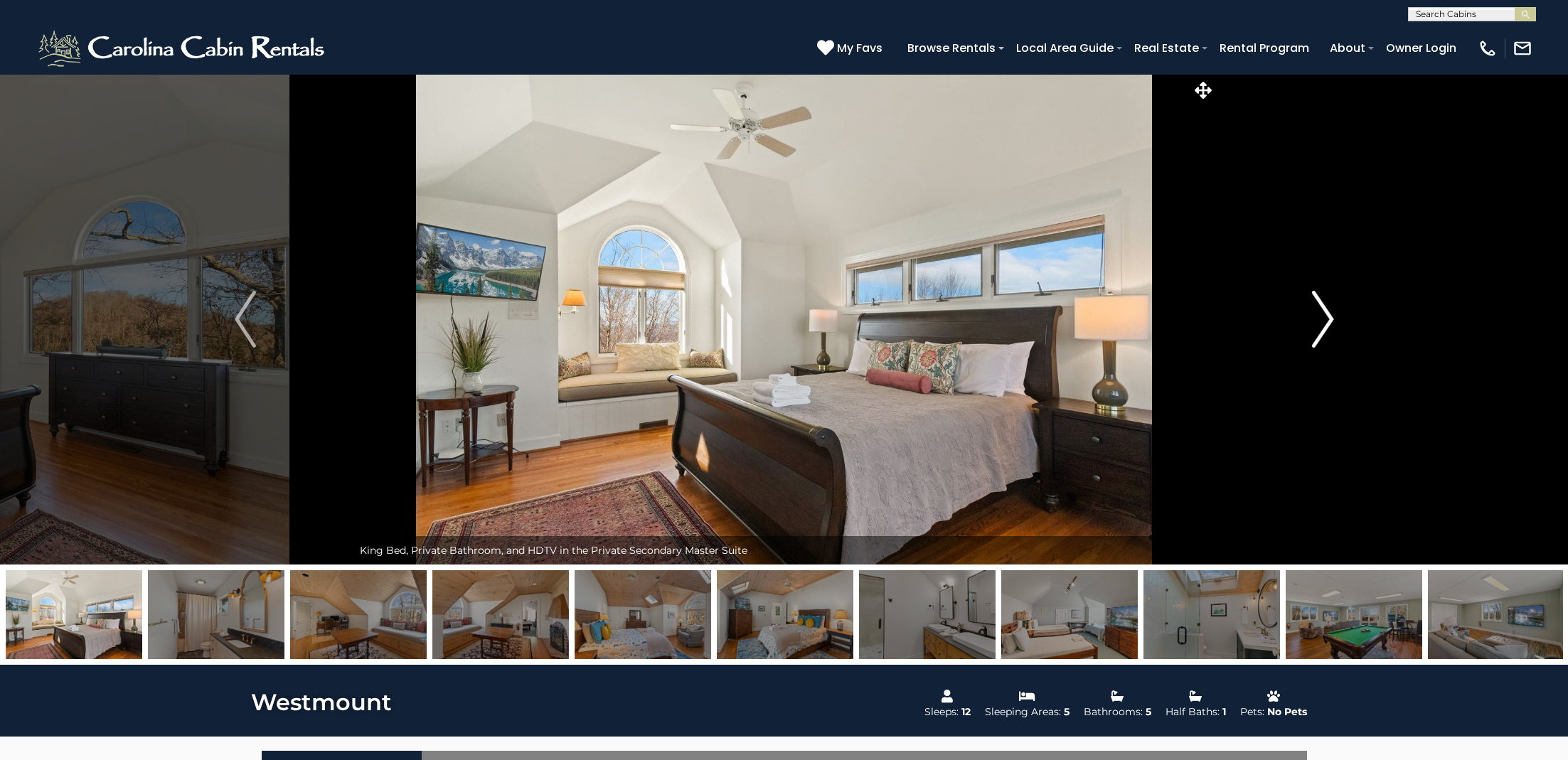
click at [1328, 321] on img "Next" at bounding box center [1323, 320] width 21 height 57
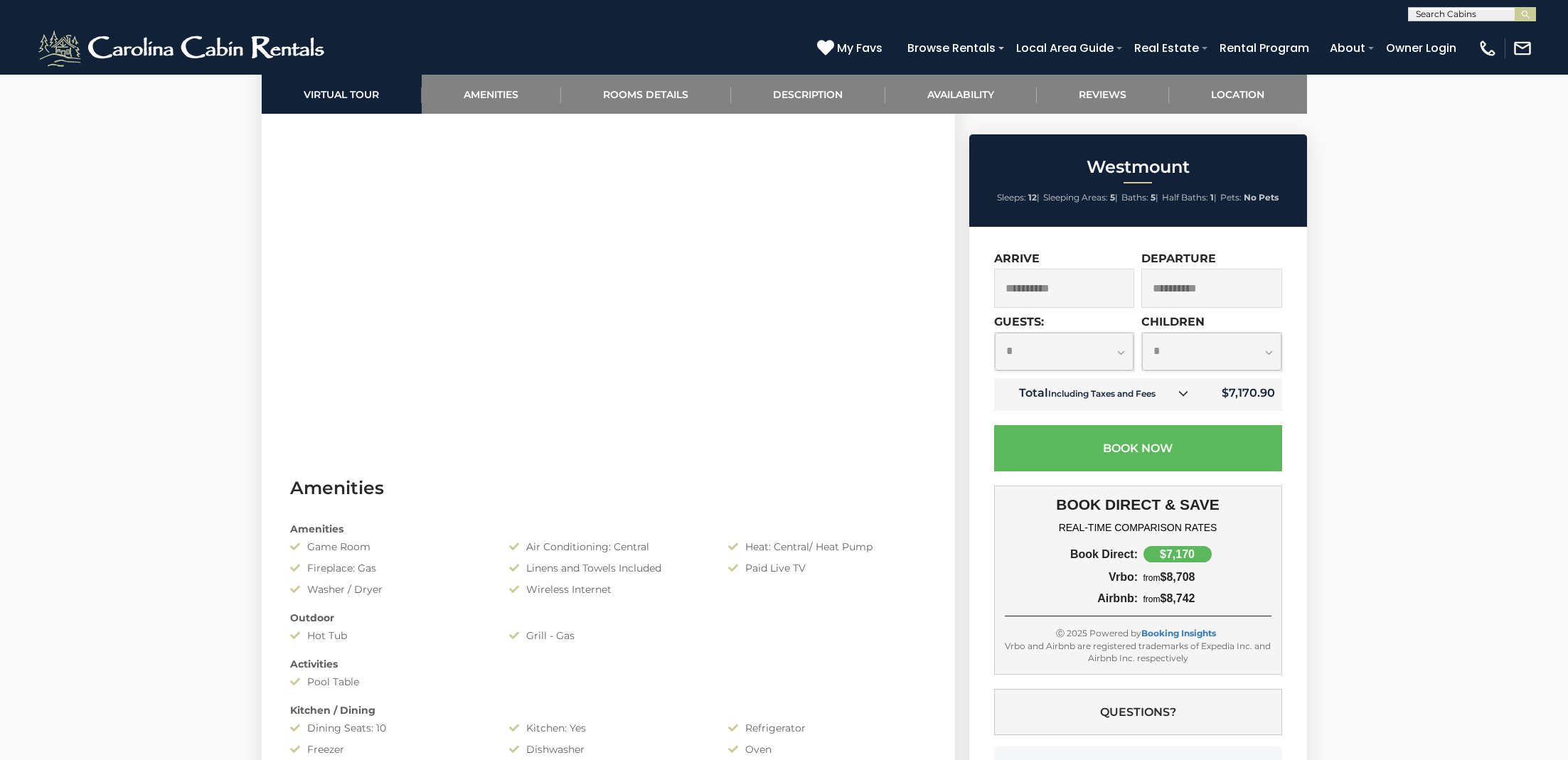
scroll to position [787, 0]
